Goal: Contribute content: Add original content to the website for others to see

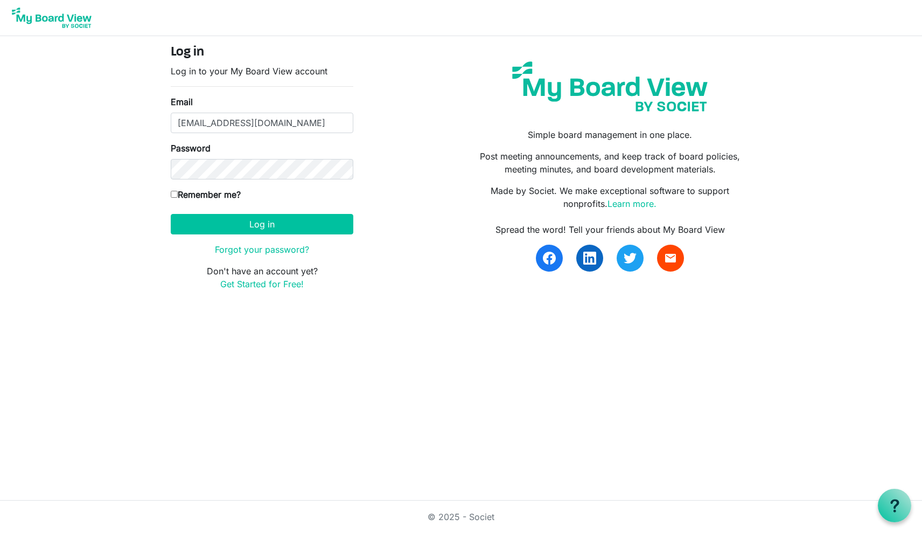
type input "[EMAIL_ADDRESS][DOMAIN_NAME]"
click at [262, 223] on button "Log in" at bounding box center [262, 224] width 183 height 20
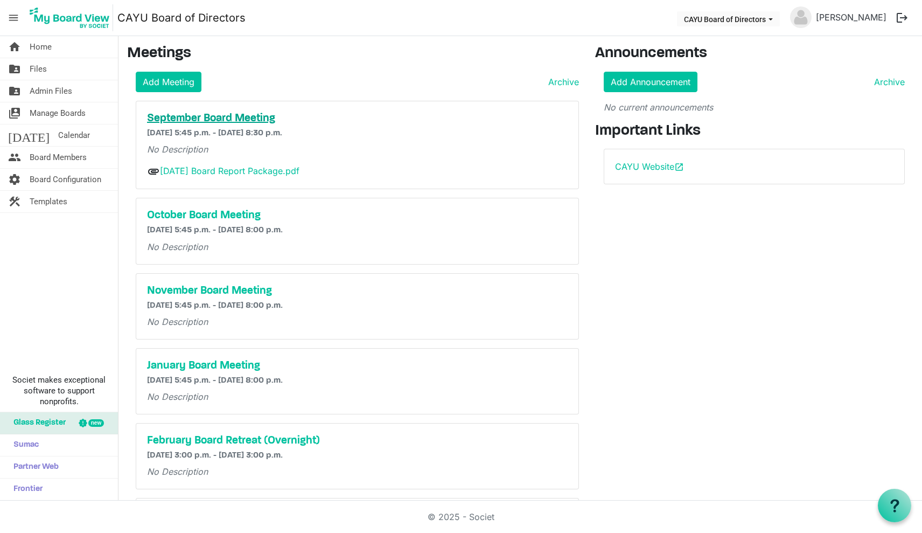
click at [271, 123] on h5 "September Board Meeting" at bounding box center [357, 118] width 421 height 13
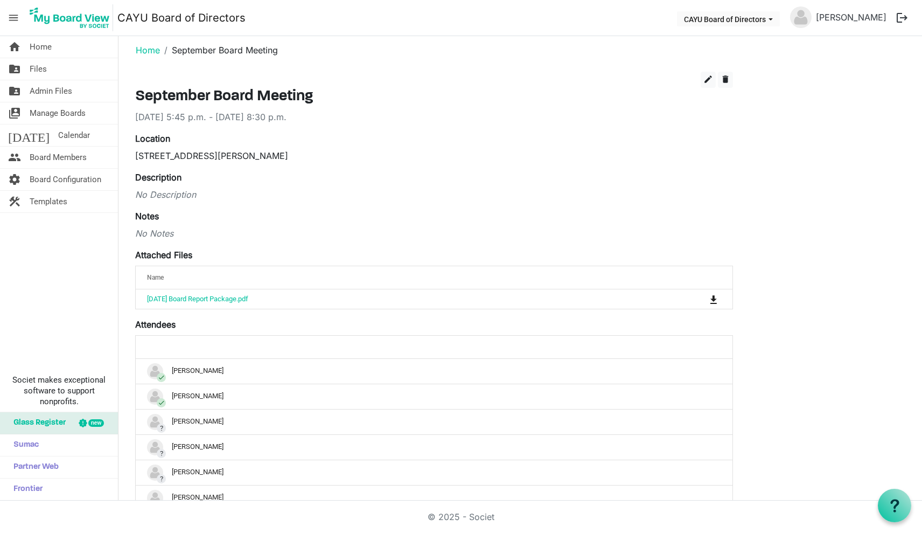
scroll to position [5, 0]
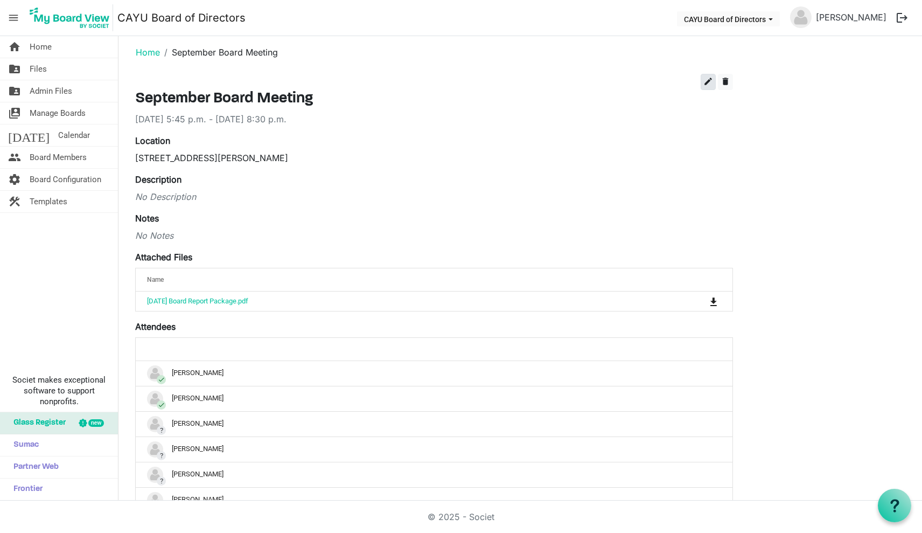
click at [708, 85] on span "edit" at bounding box center [708, 81] width 10 height 10
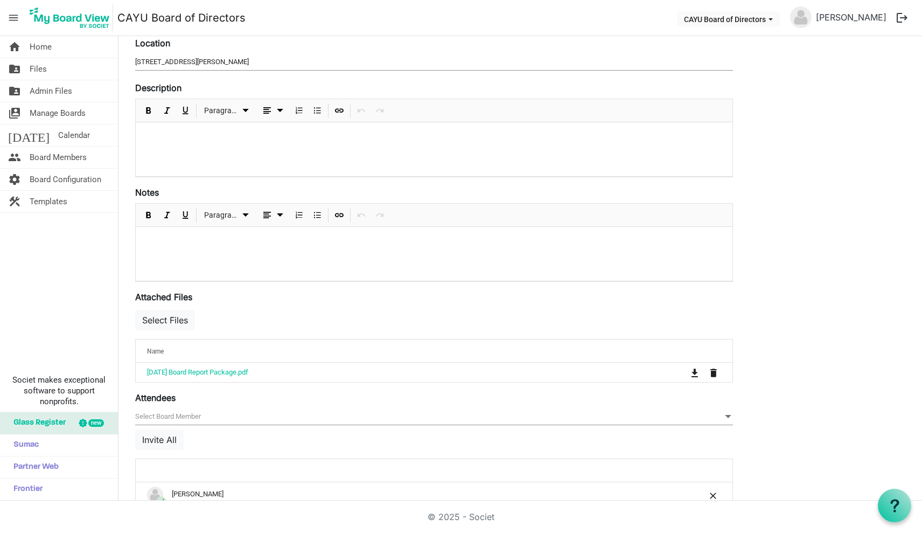
scroll to position [164, 0]
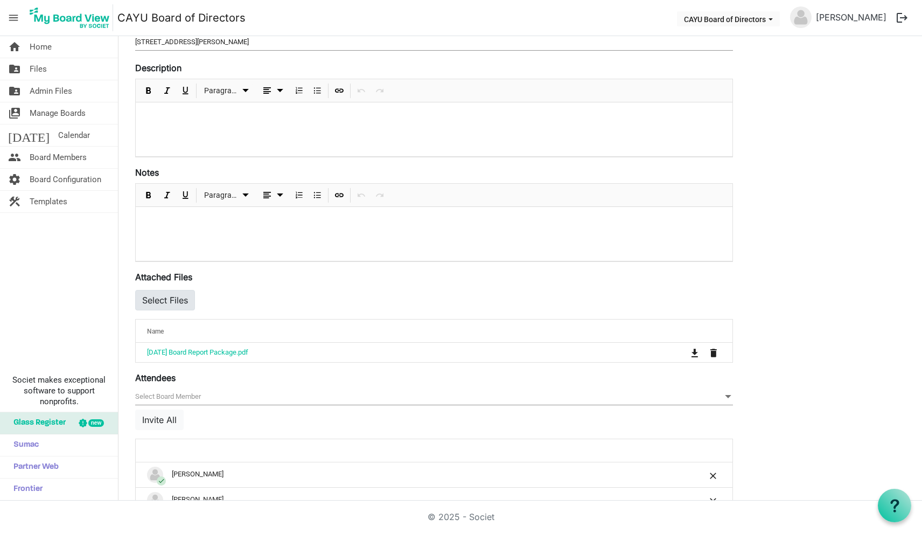
click at [164, 292] on button "Select Files" at bounding box center [165, 300] width 60 height 20
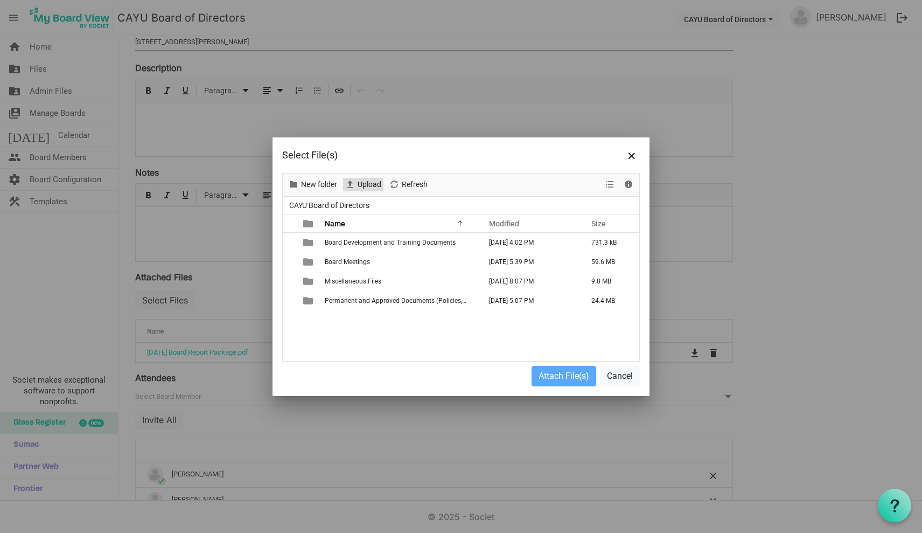
click at [372, 181] on span "Upload" at bounding box center [369, 184] width 26 height 13
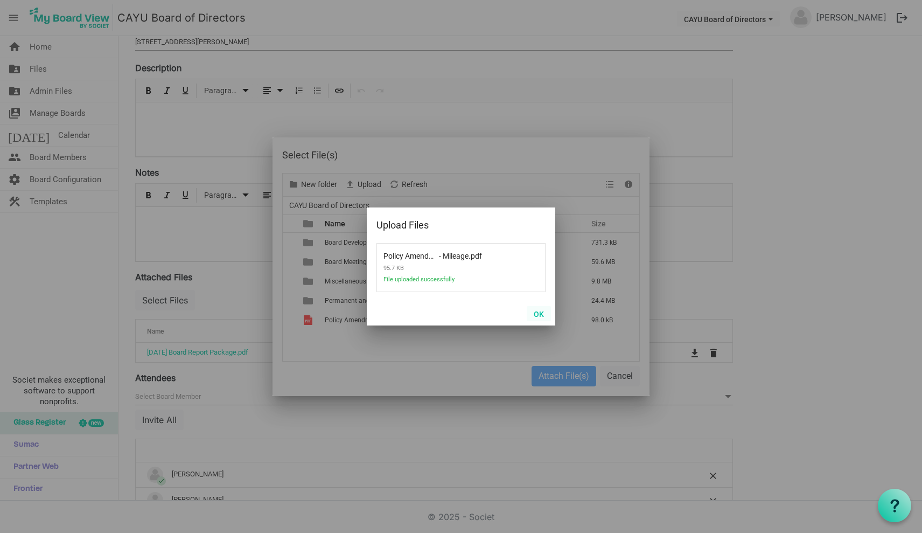
click at [544, 313] on button "OK" at bounding box center [539, 313] width 24 height 15
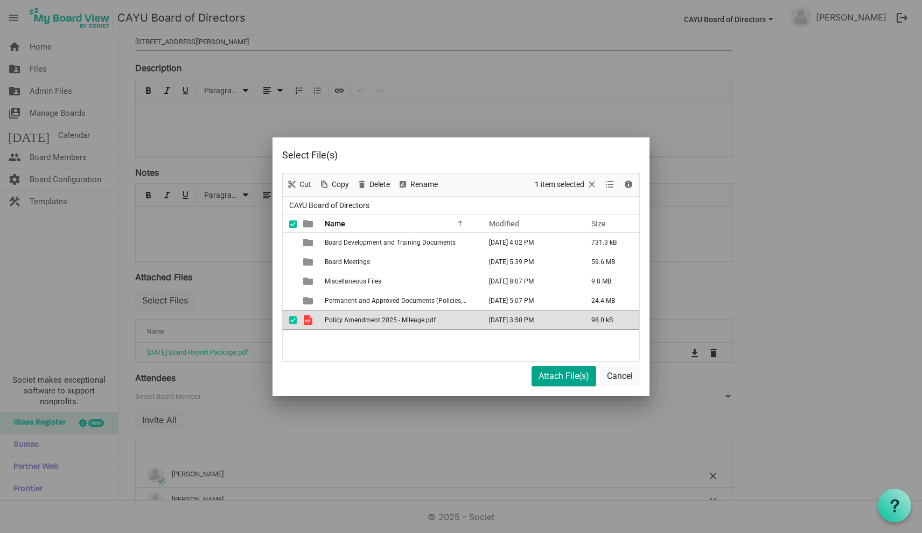
click at [570, 374] on button "Attach File(s)" at bounding box center [564, 376] width 65 height 20
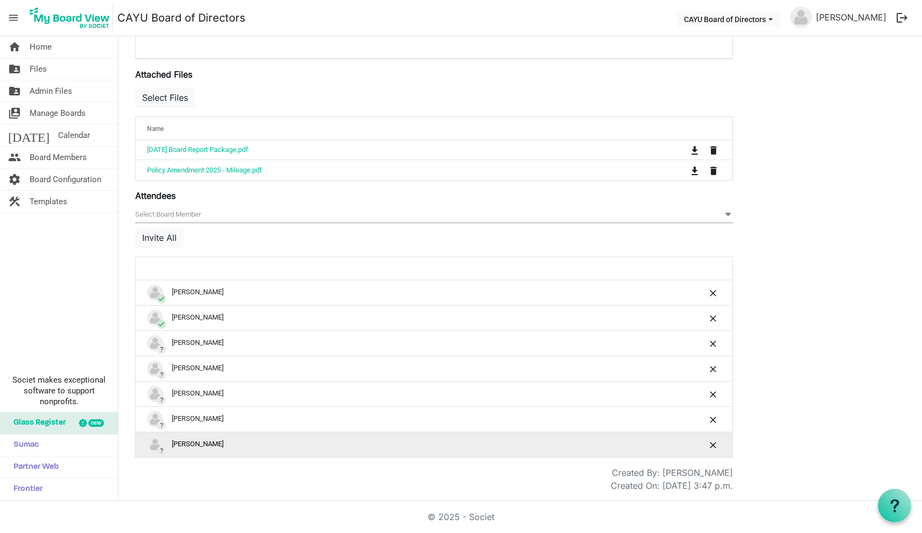
scroll to position [369, 0]
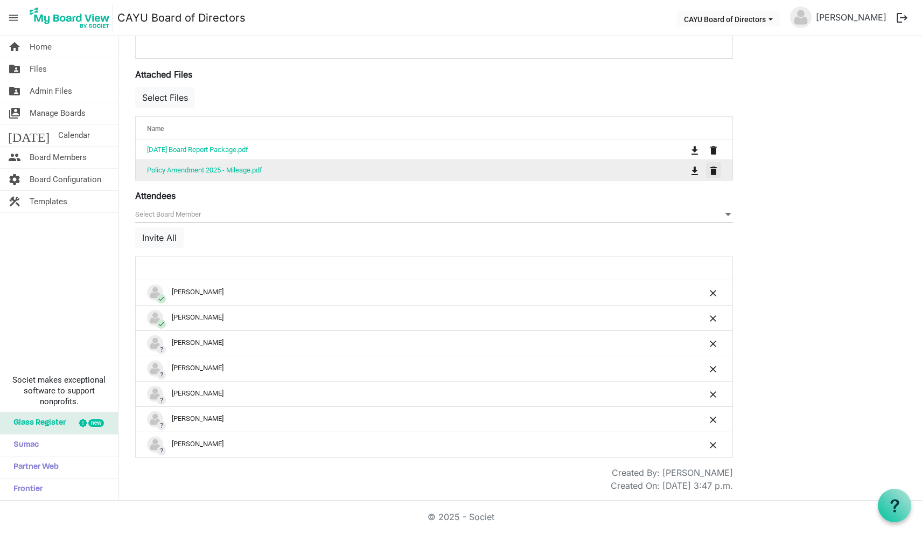
click at [715, 170] on span "is Command column column header" at bounding box center [713, 170] width 6 height 9
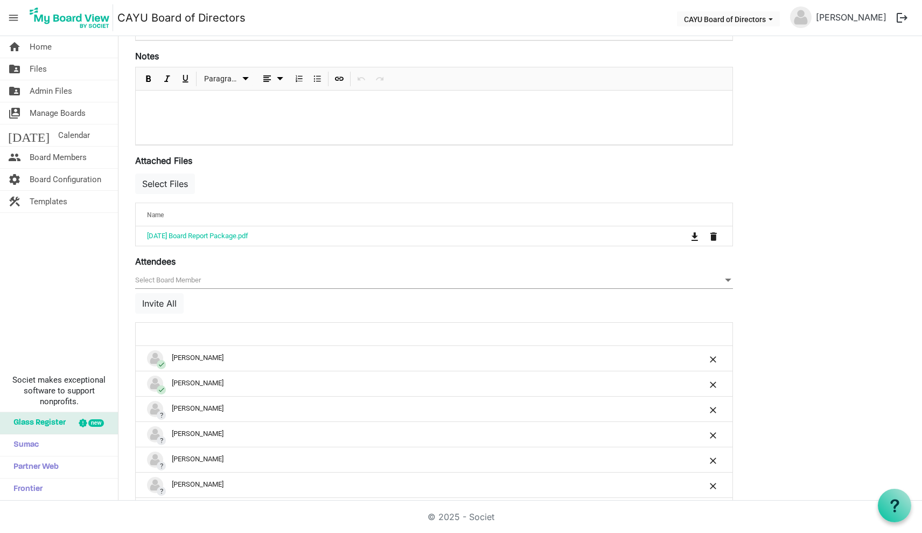
scroll to position [279, 0]
click at [170, 180] on button "Select Files" at bounding box center [165, 184] width 60 height 20
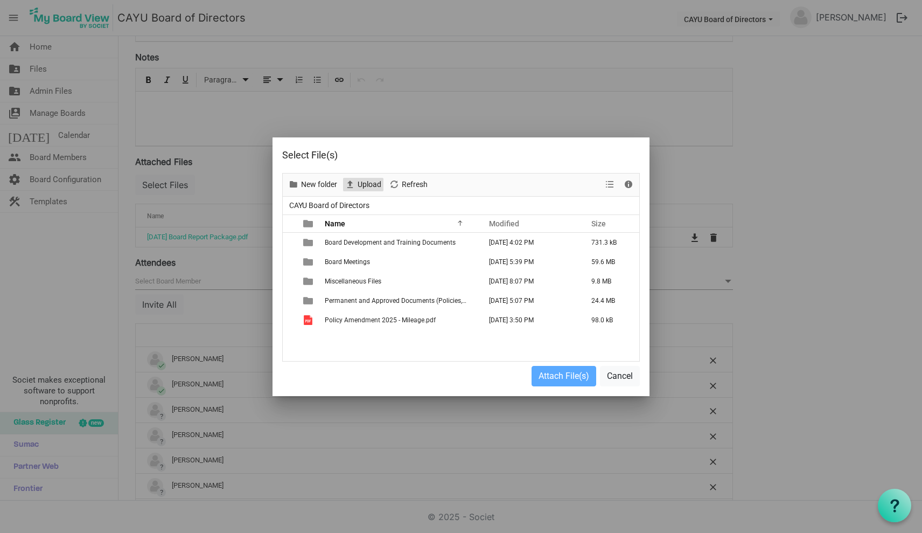
click at [362, 179] on span "Upload" at bounding box center [369, 184] width 26 height 13
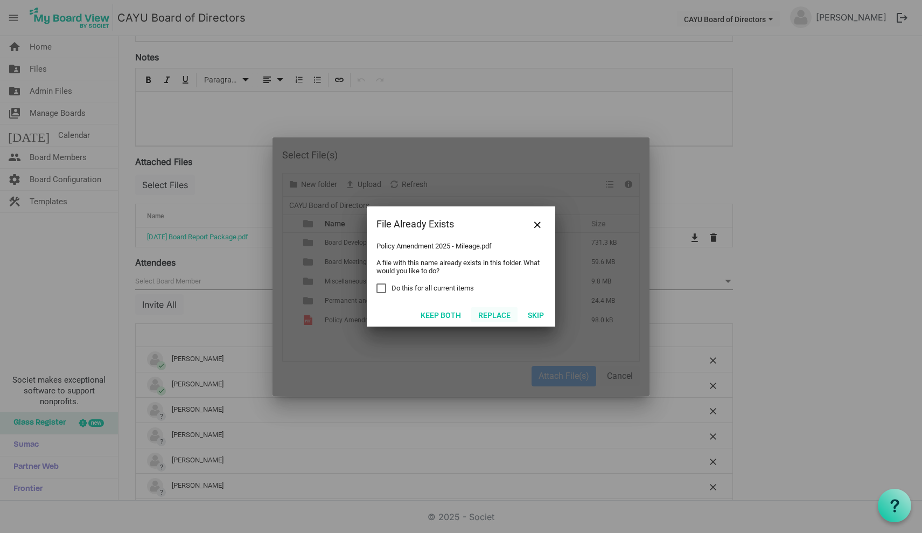
click at [493, 314] on button "Replace" at bounding box center [494, 314] width 46 height 15
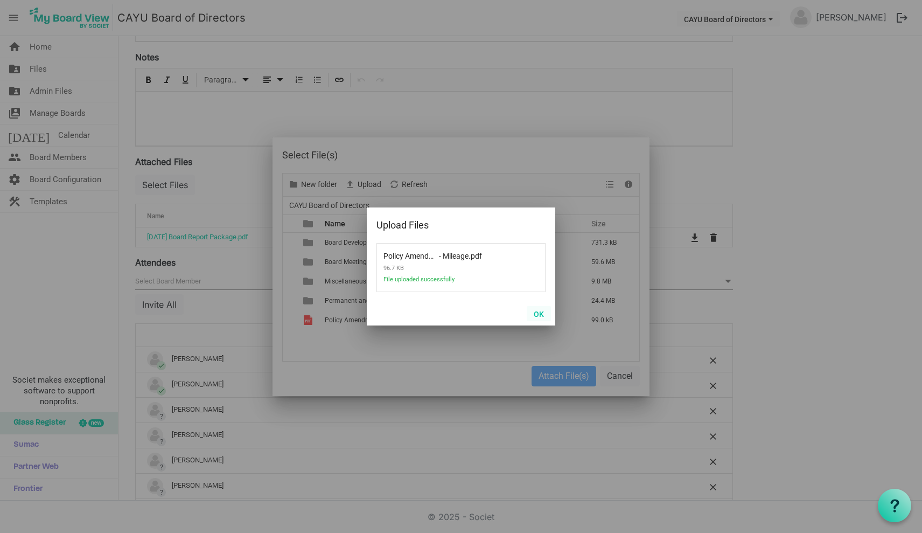
click at [532, 316] on button "OK" at bounding box center [539, 313] width 24 height 15
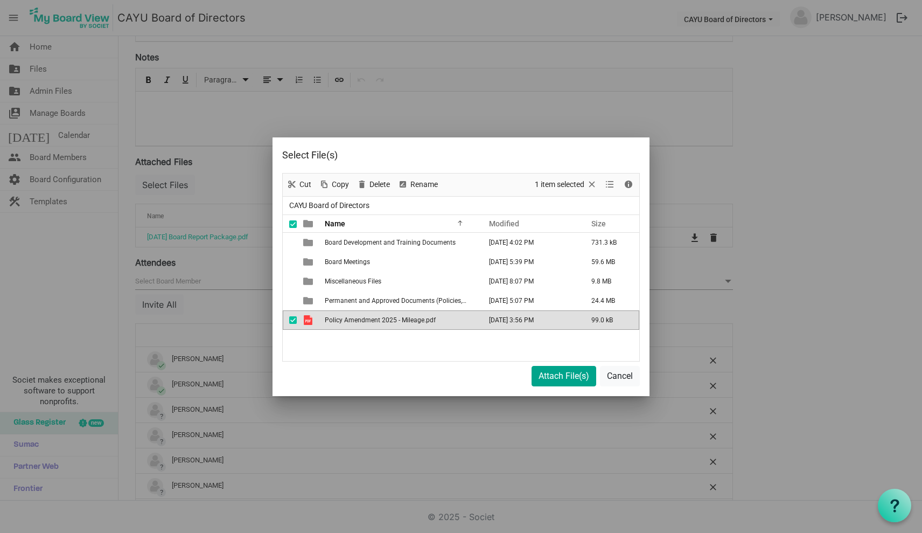
click at [566, 374] on button "Attach File(s)" at bounding box center [564, 376] width 65 height 20
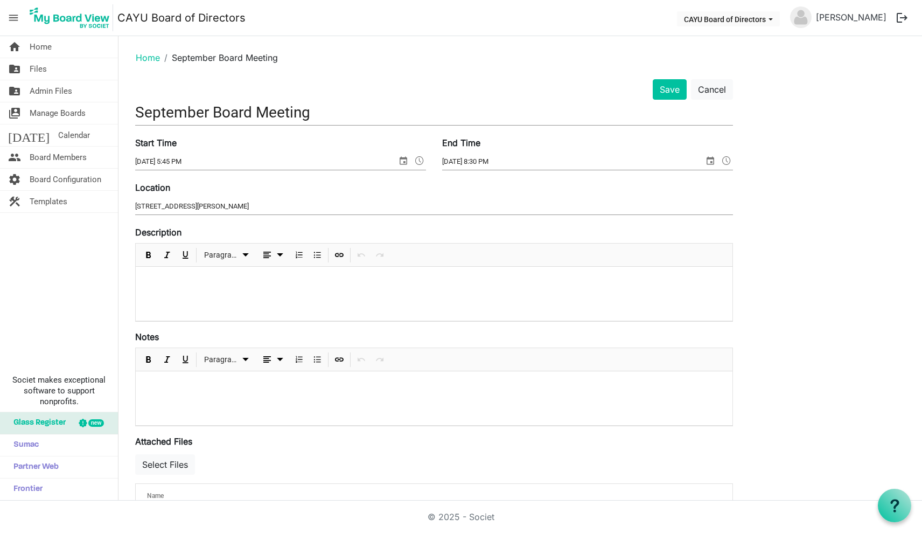
scroll to position [0, 0]
click at [663, 94] on button "Save" at bounding box center [670, 89] width 34 height 20
